Goal: Task Accomplishment & Management: Manage account settings

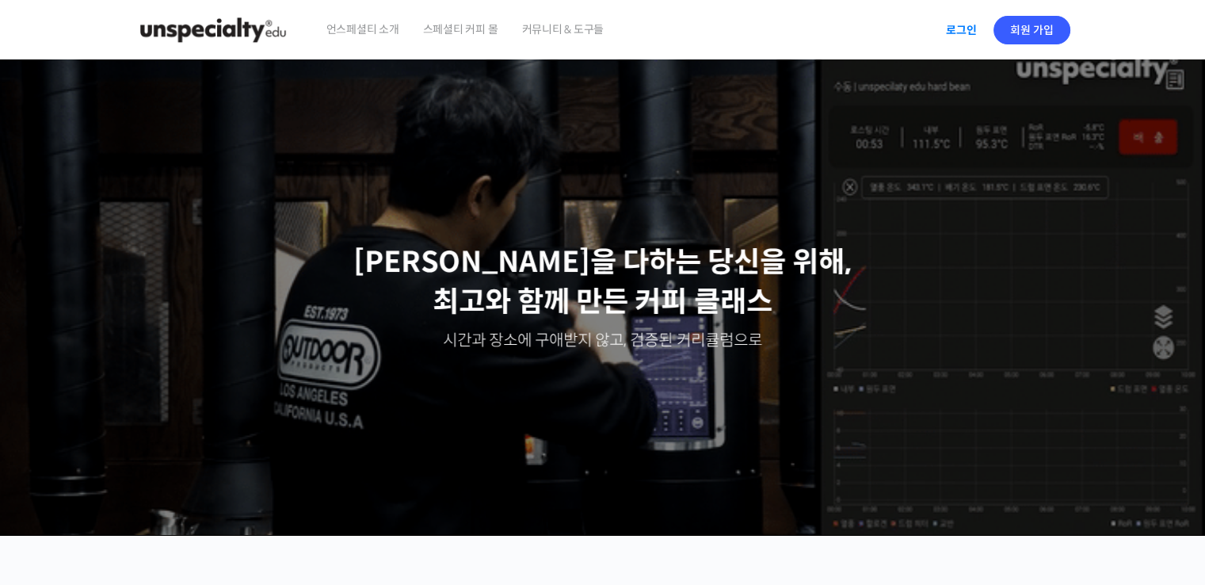
click at [970, 25] on link "로그인" at bounding box center [961, 30] width 50 height 36
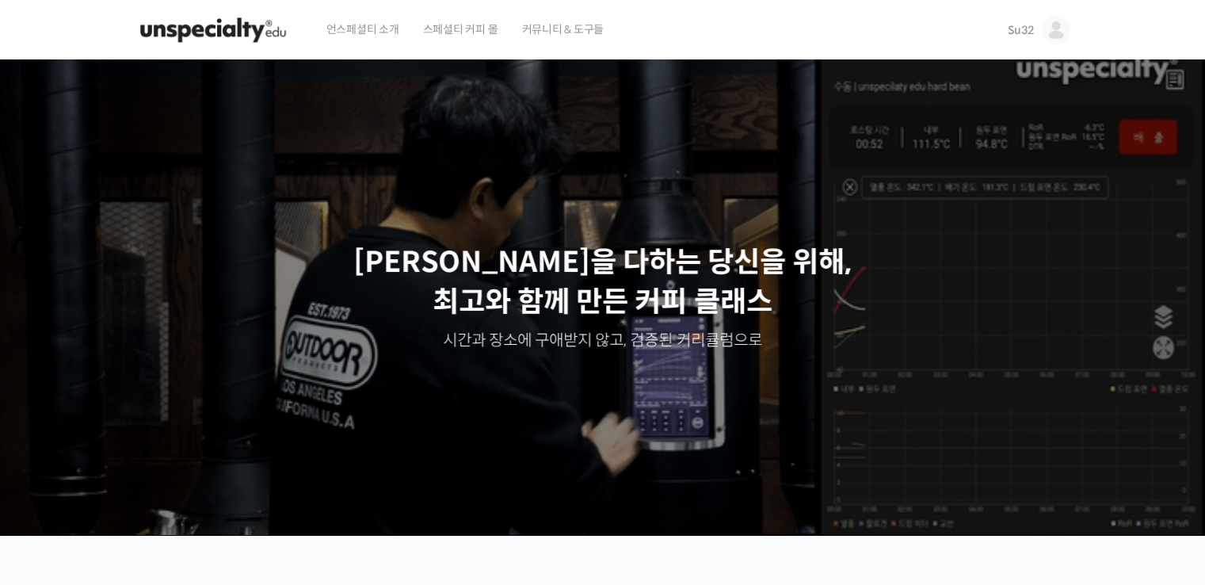
click at [1042, 41] on link "Su32" at bounding box center [1038, 30] width 63 height 60
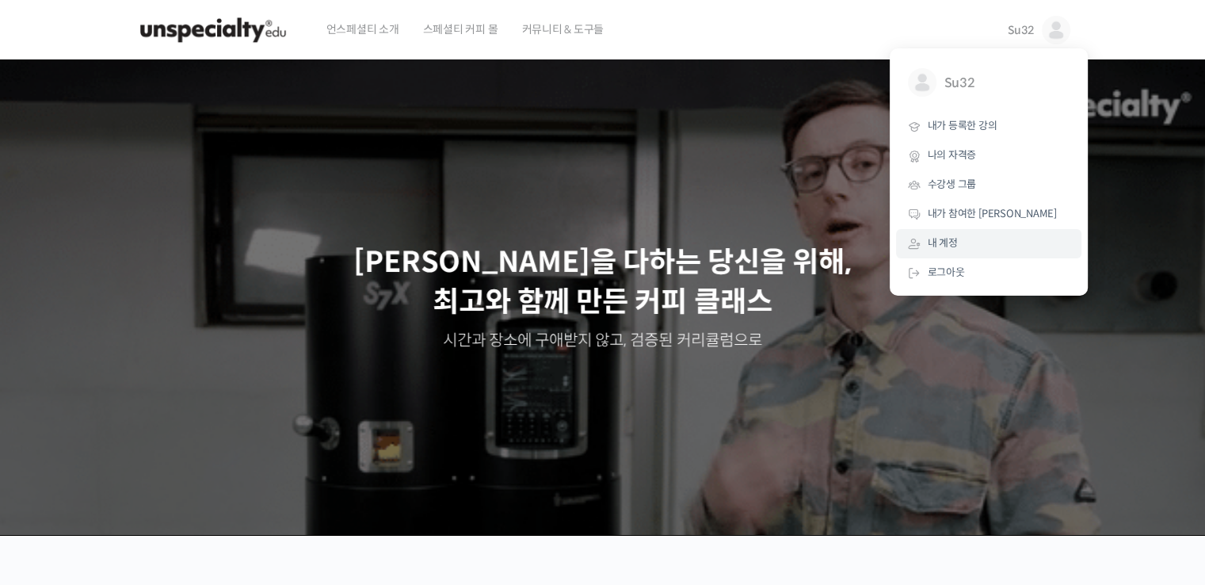
click at [981, 234] on link "내 계정" at bounding box center [988, 243] width 185 height 29
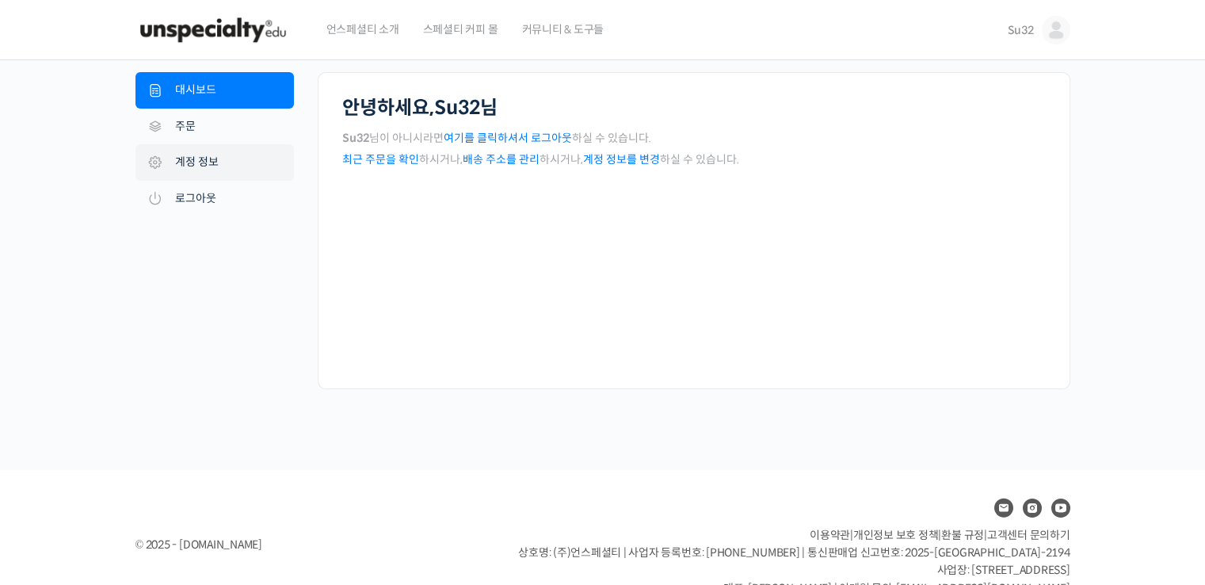
click at [234, 164] on link "계정 정보" at bounding box center [214, 162] width 158 height 36
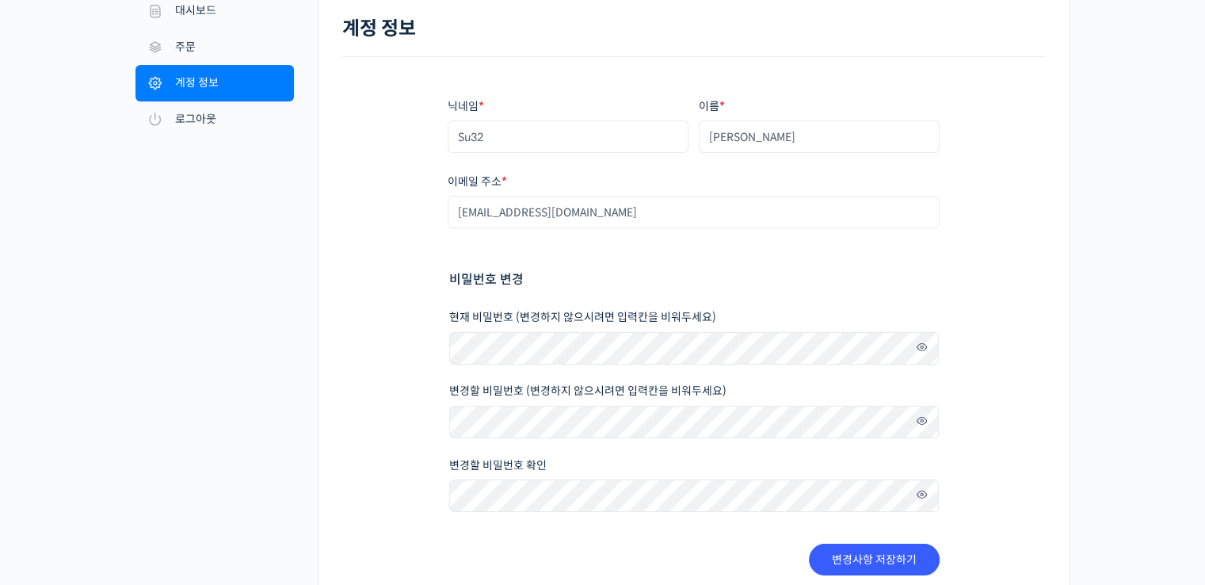
scroll to position [185, 0]
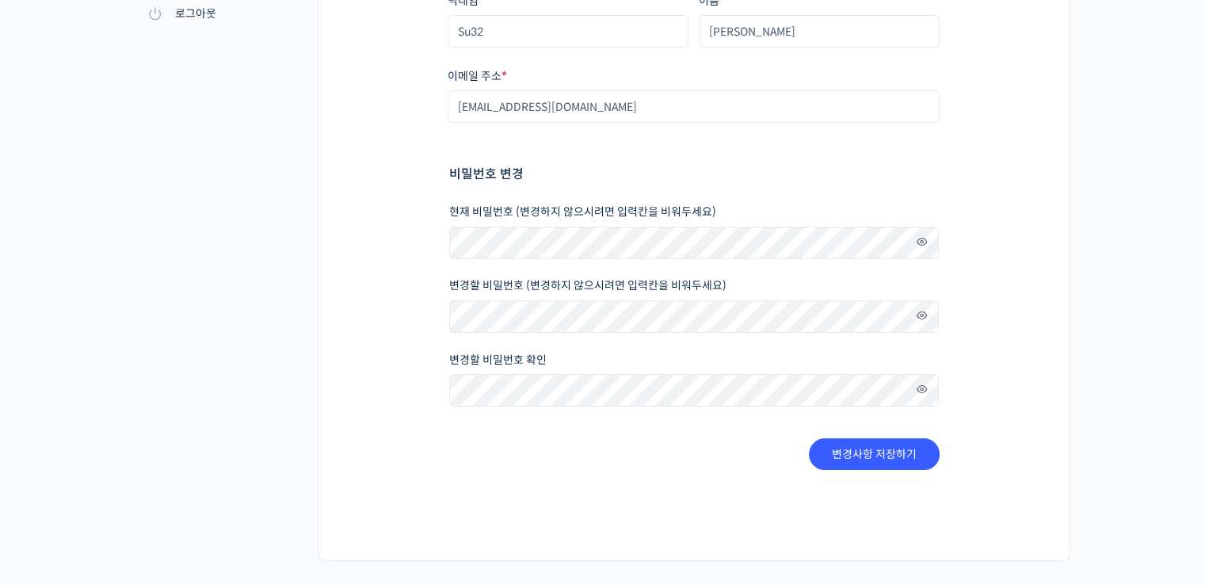
click at [913, 397] on span at bounding box center [917, 389] width 23 height 21
click at [885, 440] on button "변경사항 저장하기" at bounding box center [874, 454] width 131 height 32
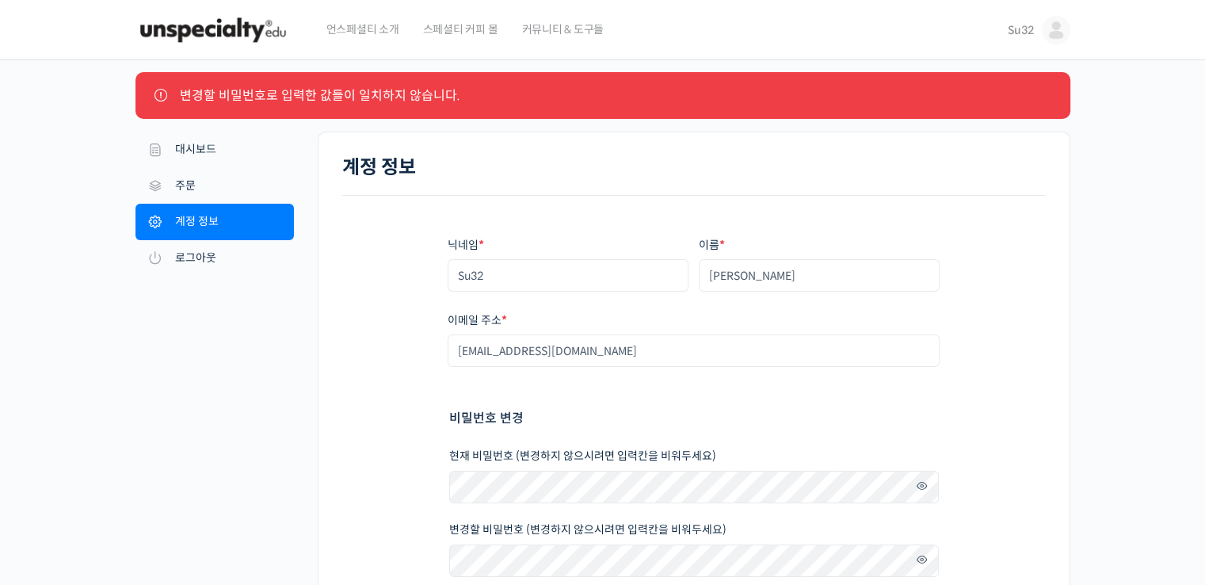
drag, startPoint x: 373, startPoint y: 105, endPoint x: 539, endPoint y: 99, distance: 165.7
click at [527, 101] on li "변경할 비밀번호로 입력한 값들이 일치하지 않습니다." at bounding box center [612, 95] width 865 height 21
click at [539, 99] on li "변경할 비밀번호로 입력한 값들이 일치하지 않습니다." at bounding box center [612, 95] width 865 height 21
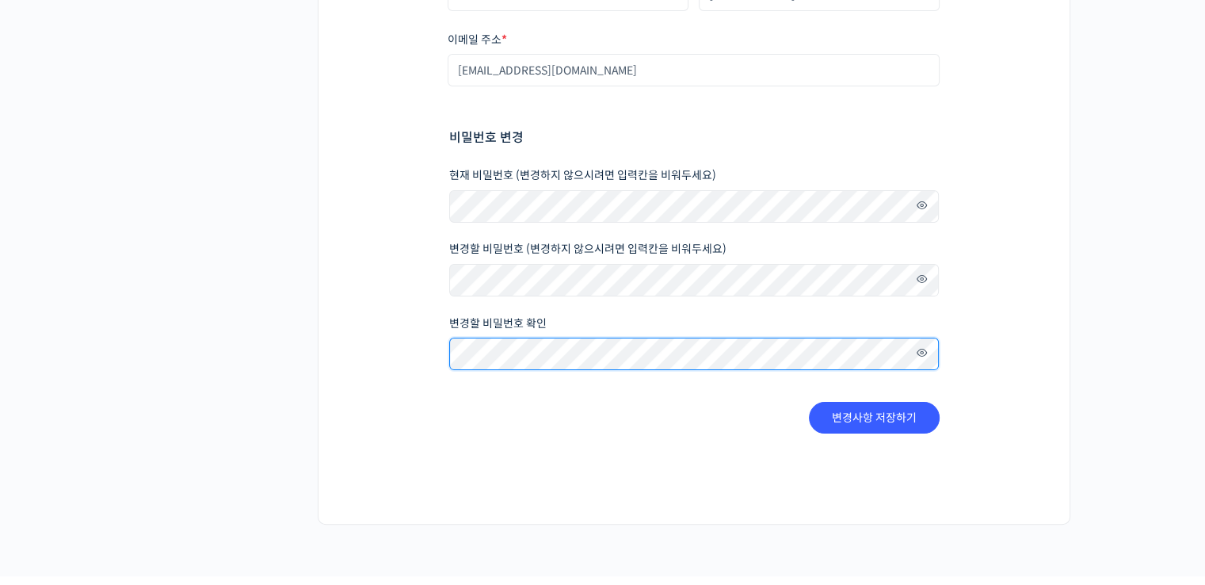
scroll to position [369, 0]
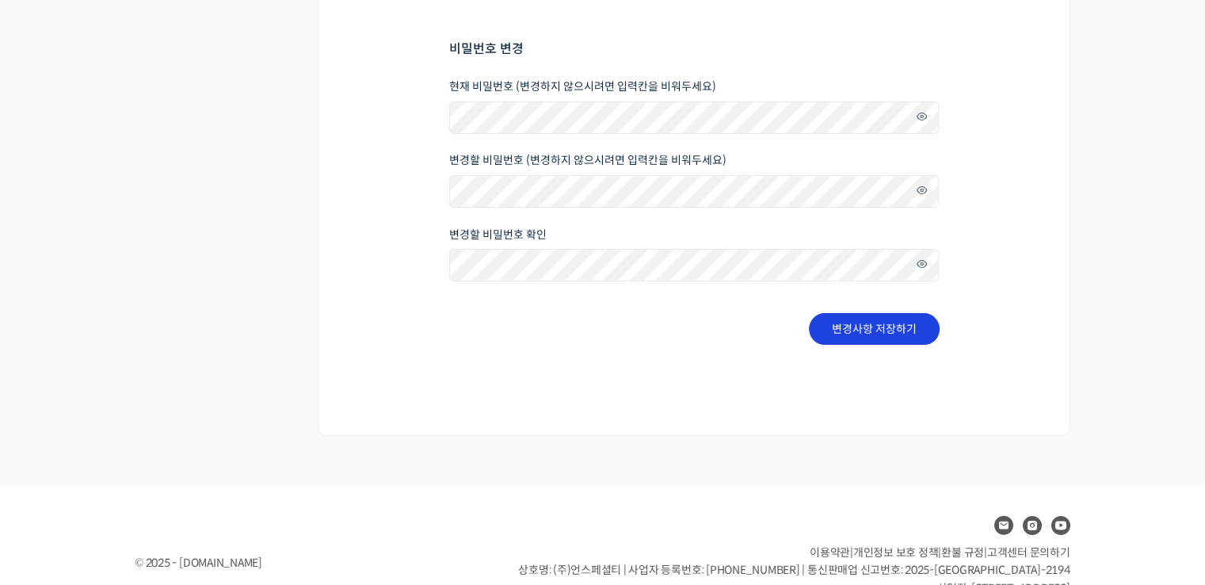
click at [915, 326] on button "변경사항 저장하기" at bounding box center [874, 329] width 131 height 32
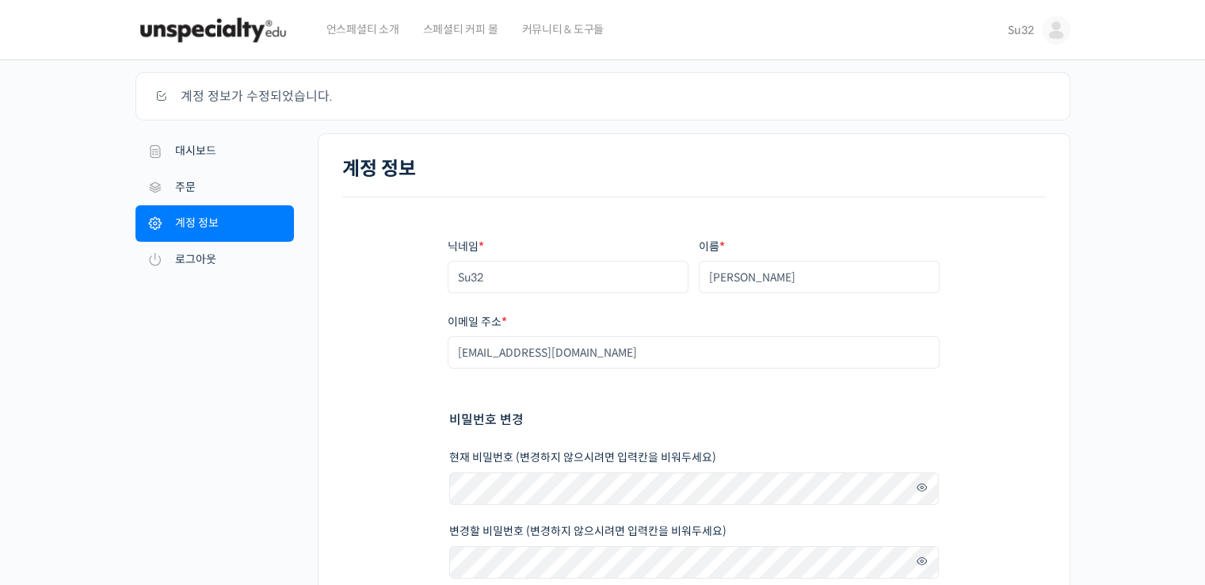
click at [221, 35] on img at bounding box center [212, 30] width 155 height 48
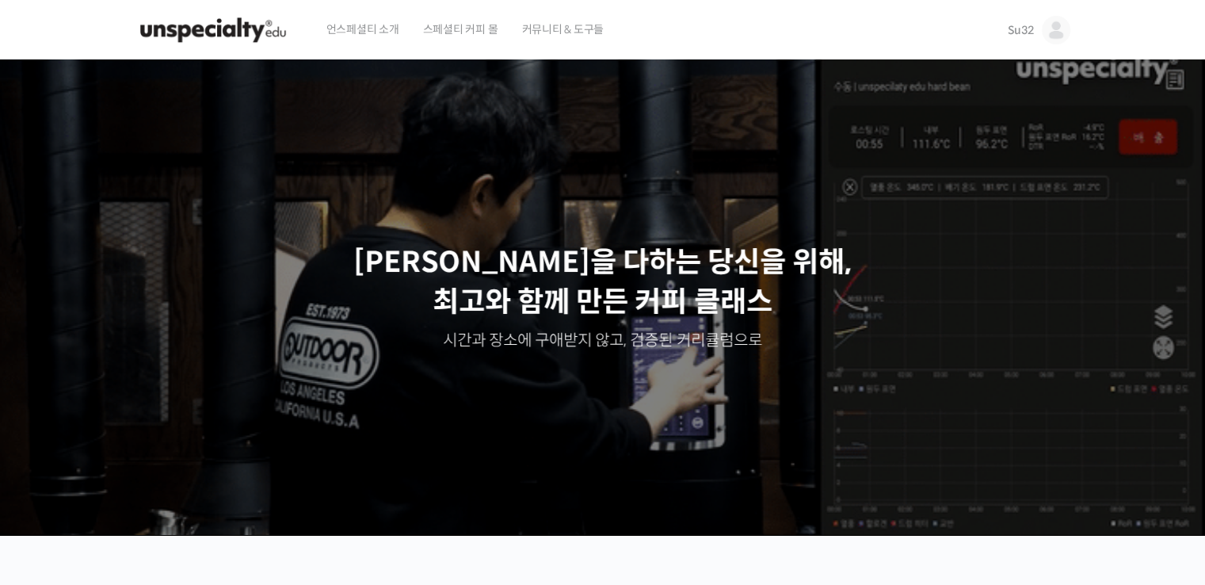
click at [1020, 26] on span "Su32" at bounding box center [1020, 30] width 26 height 14
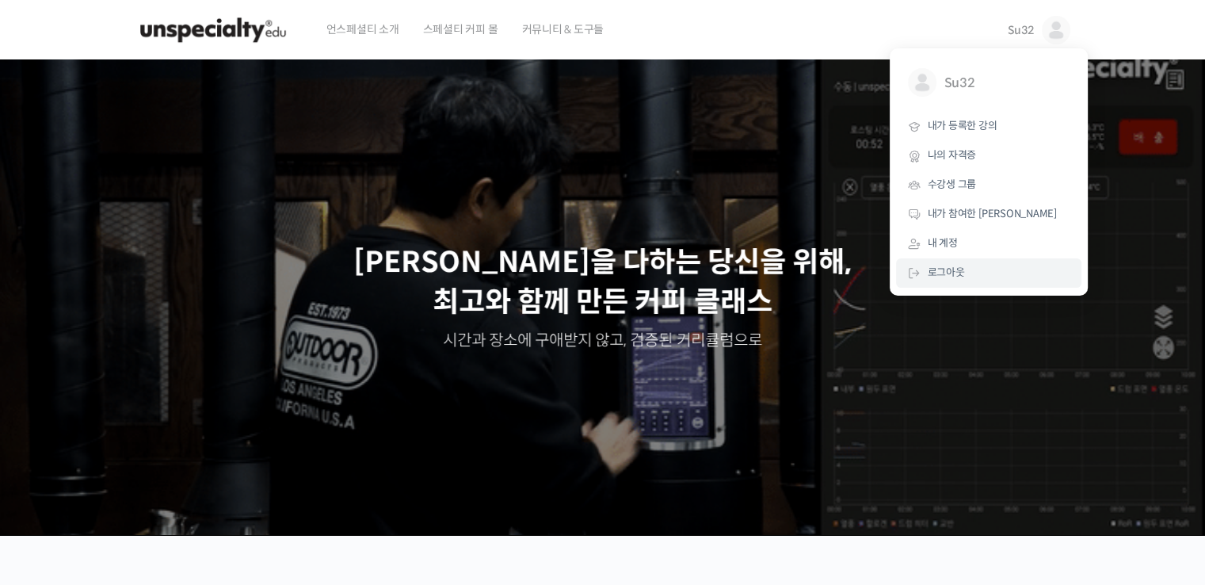
click at [1018, 265] on link "로그아웃" at bounding box center [988, 272] width 185 height 29
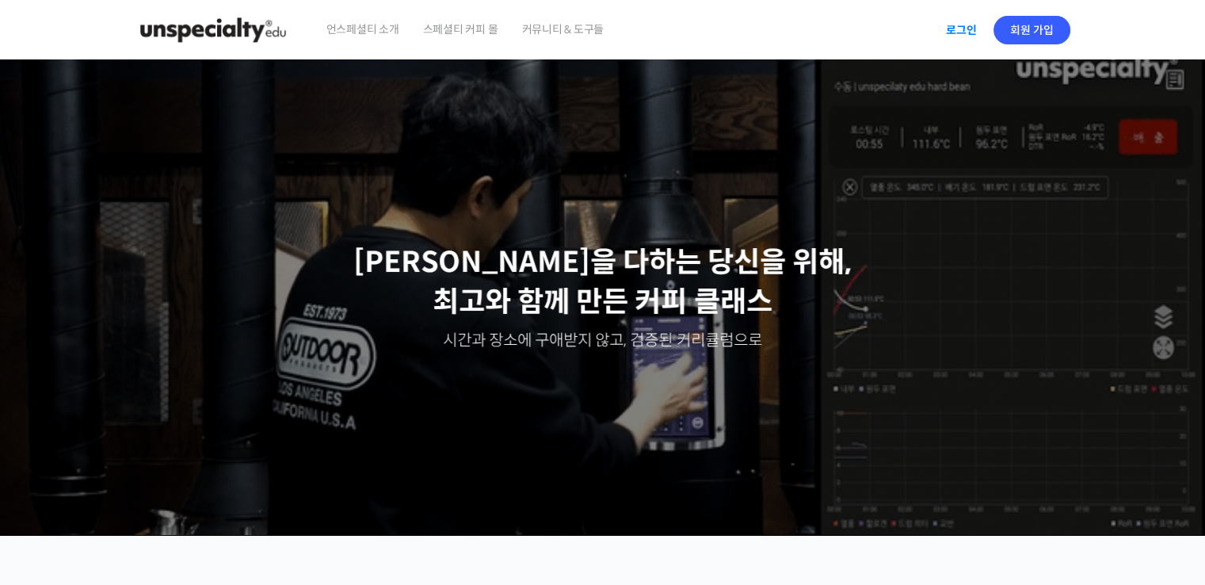
click at [976, 29] on link "로그인" at bounding box center [961, 30] width 50 height 36
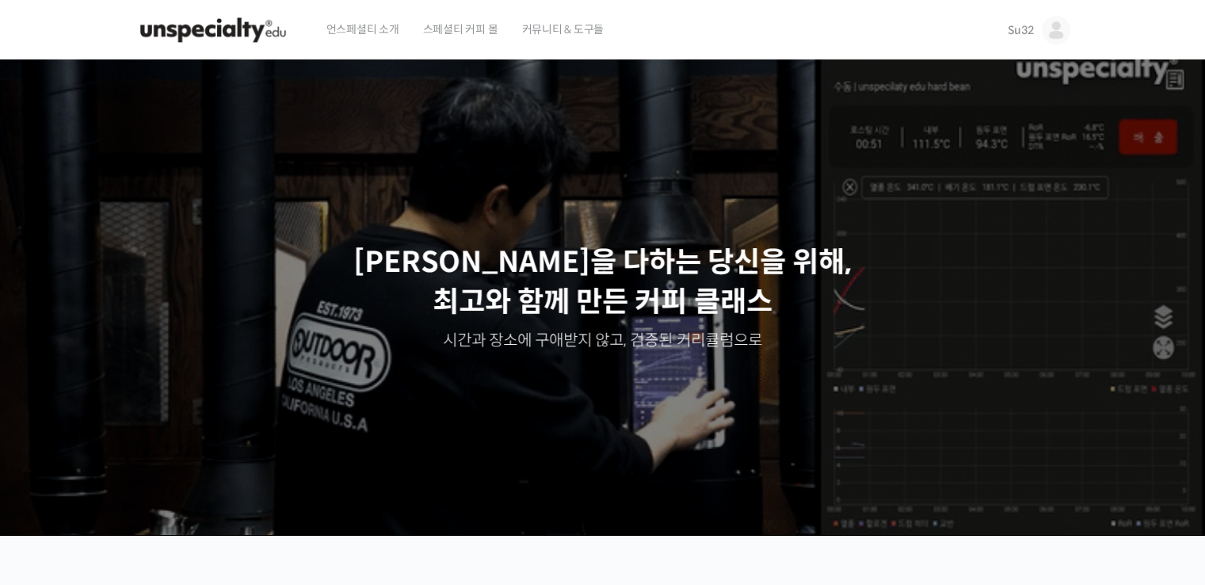
click at [1027, 21] on link "Su32" at bounding box center [1038, 30] width 63 height 60
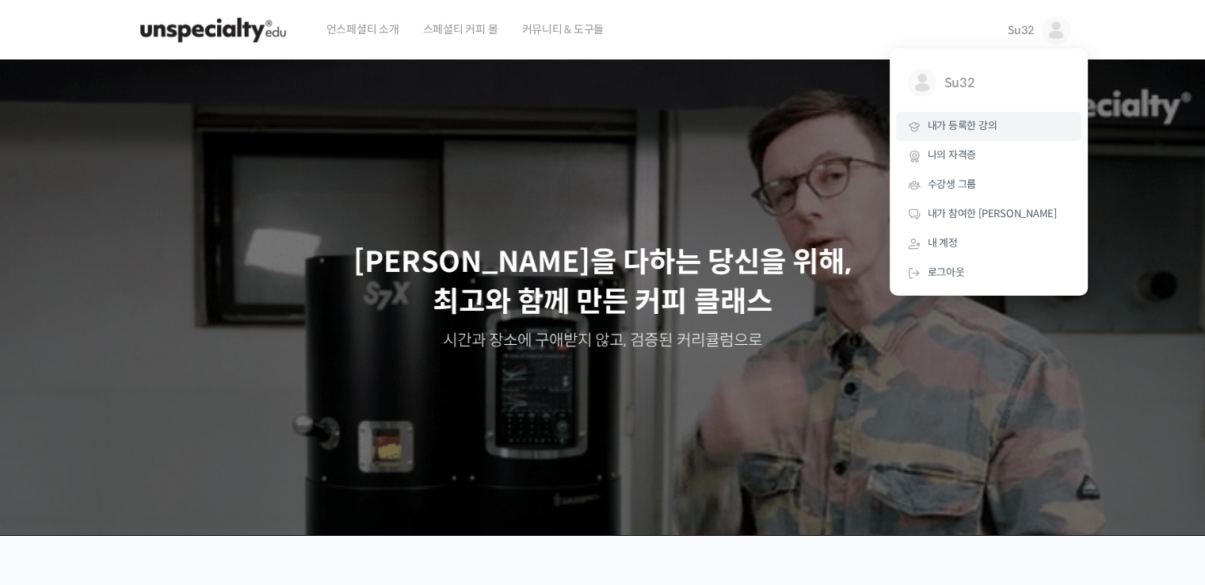
click at [1015, 137] on link "내가 등록한 강의" at bounding box center [988, 126] width 185 height 29
